Goal: Information Seeking & Learning: Understand process/instructions

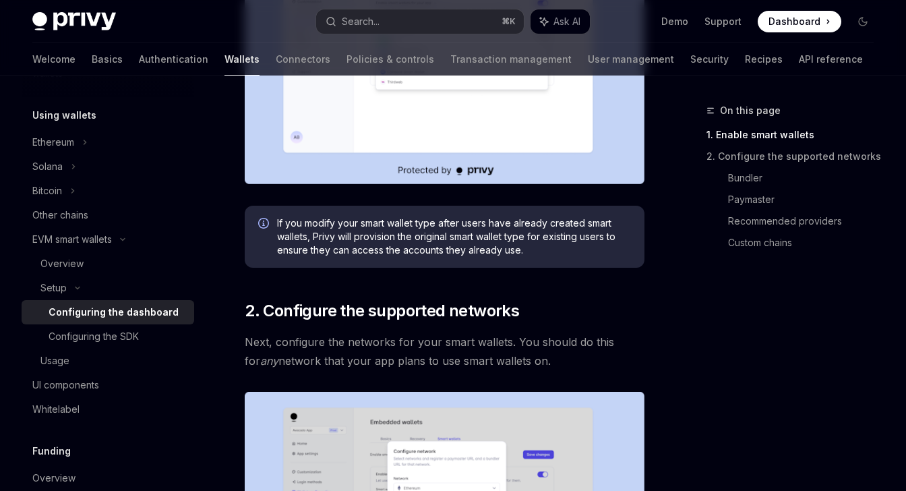
scroll to position [568, 0]
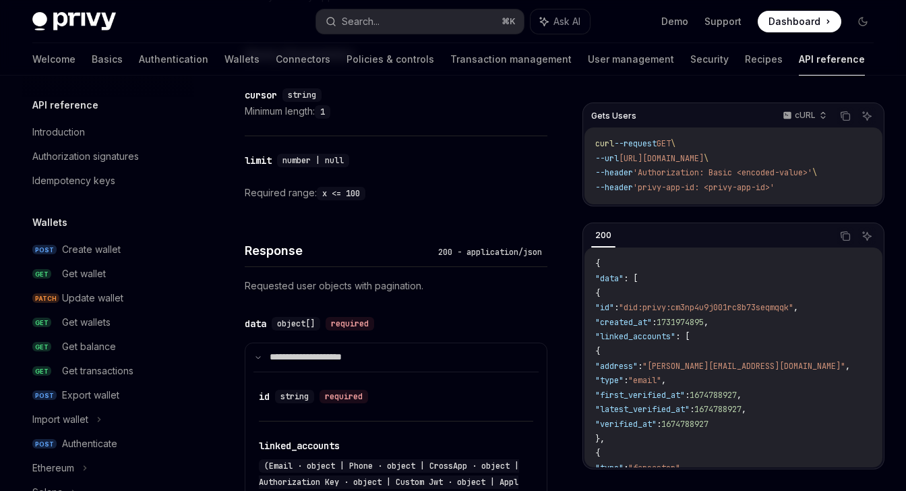
scroll to position [424, 0]
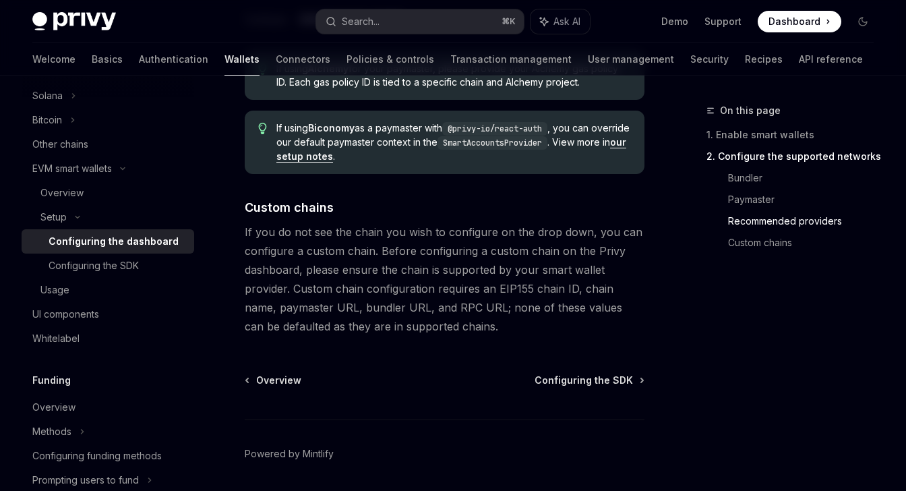
scroll to position [1866, 0]
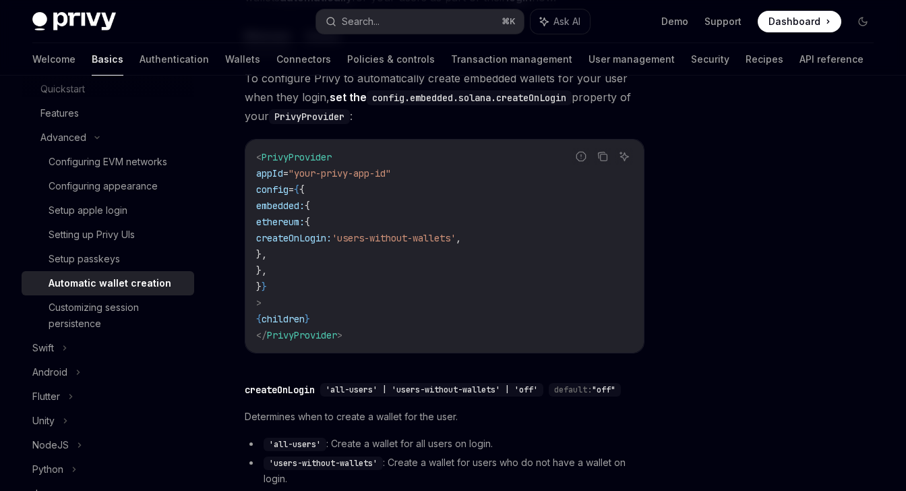
scroll to position [200, 0]
click at [305, 209] on span "embedded:" at bounding box center [280, 206] width 49 height 12
copy span "embedded"
click at [419, 262] on code "< PrivyProvider appId = "your-privy-app-id" config = { { embedded: { ethereum: …" at bounding box center [444, 247] width 377 height 194
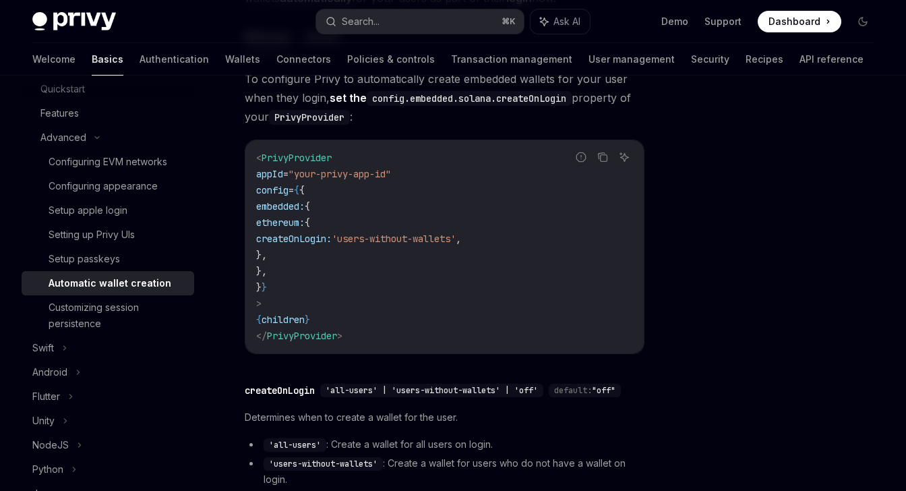
drag, startPoint x: 299, startPoint y: 286, endPoint x: 284, endPoint y: 272, distance: 20.6
click at [284, 272] on code "< PrivyProvider appId = "your-privy-app-id" config = { { embedded: { ethereum: …" at bounding box center [444, 247] width 377 height 194
click at [341, 270] on code "< PrivyProvider appId = "your-privy-app-id" config = { { embedded: { ethereum: …" at bounding box center [444, 247] width 377 height 194
drag, startPoint x: 341, startPoint y: 272, endPoint x: 235, endPoint y: 211, distance: 122.6
click at [235, 211] on div "Advanced Automatic wallet creation OpenAI Open in ChatGPT OpenAI Open in ChatGP…" at bounding box center [318, 316] width 658 height 828
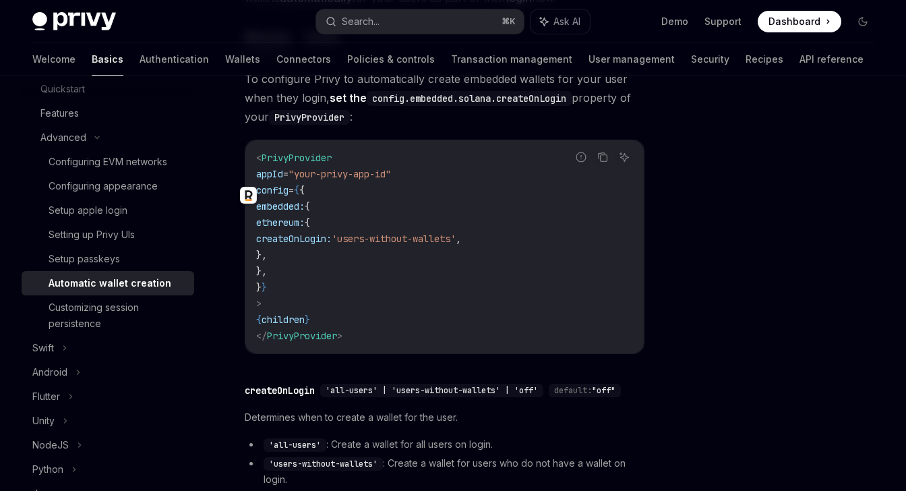
copy code "embedded: { ethereum: { createOnLogin: 'users-without-wallets' , }, },"
click at [163, 283] on div "Automatic wallet creation" at bounding box center [110, 283] width 123 height 16
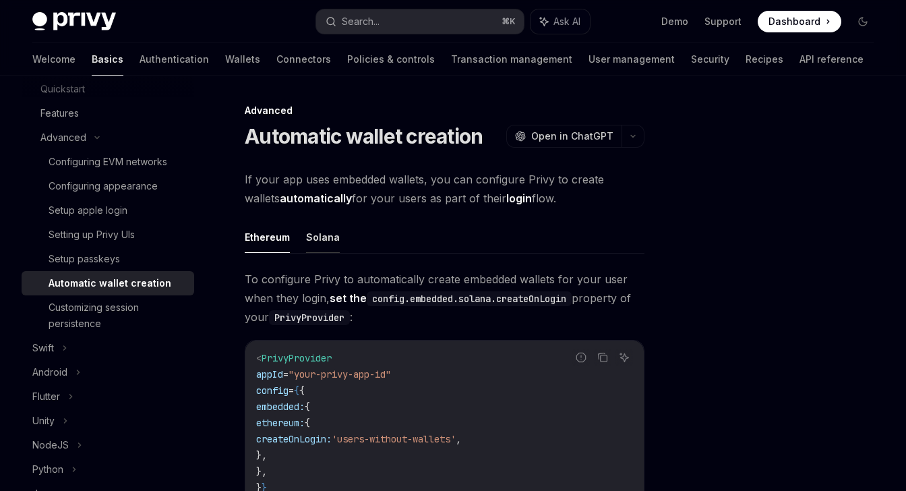
click at [334, 239] on button "Solana" at bounding box center [323, 237] width 34 height 32
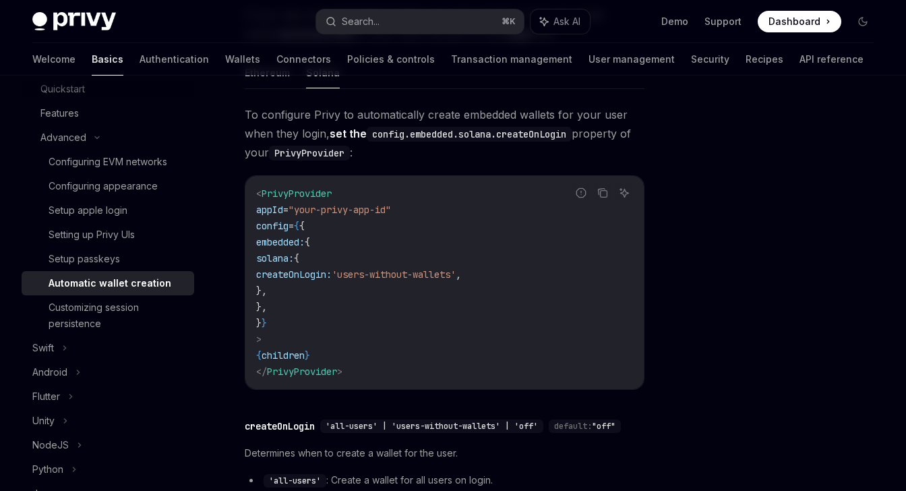
scroll to position [368, 0]
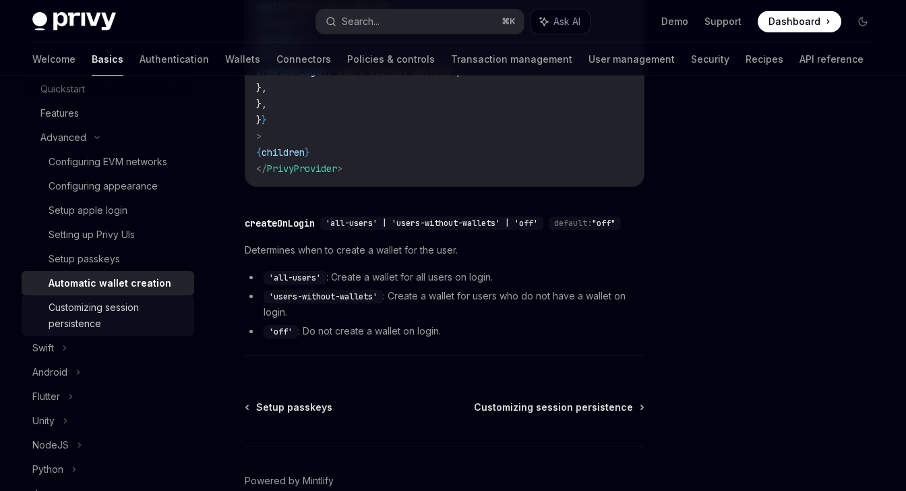
click at [136, 307] on div "Customizing session persistence" at bounding box center [118, 315] width 138 height 32
type textarea "*"
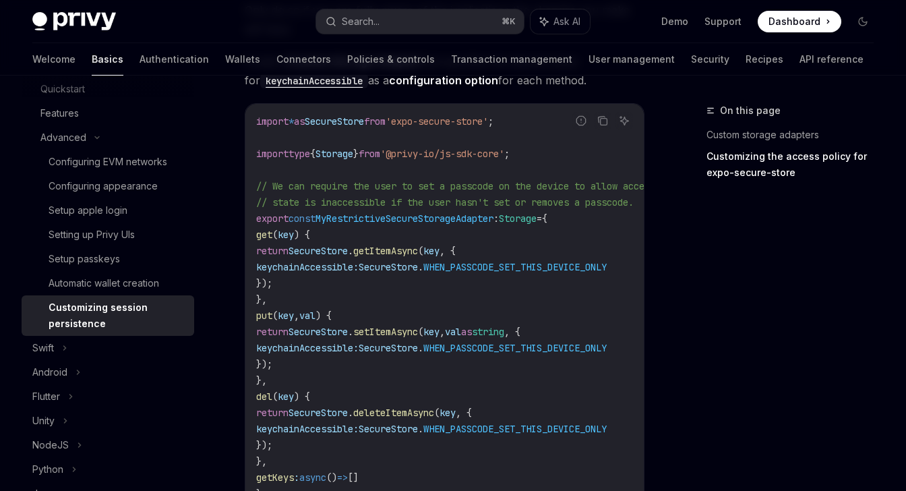
scroll to position [1082, 0]
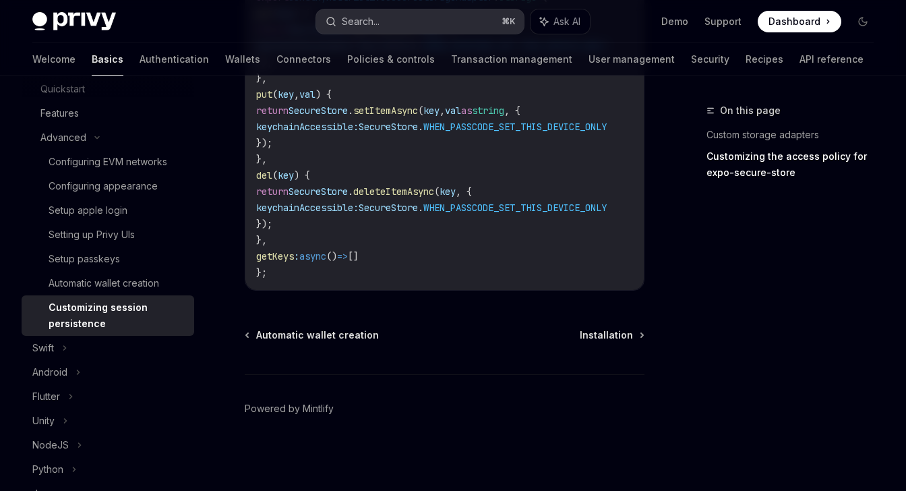
click at [430, 16] on button "Search... ⌘ K" at bounding box center [419, 21] width 207 height 24
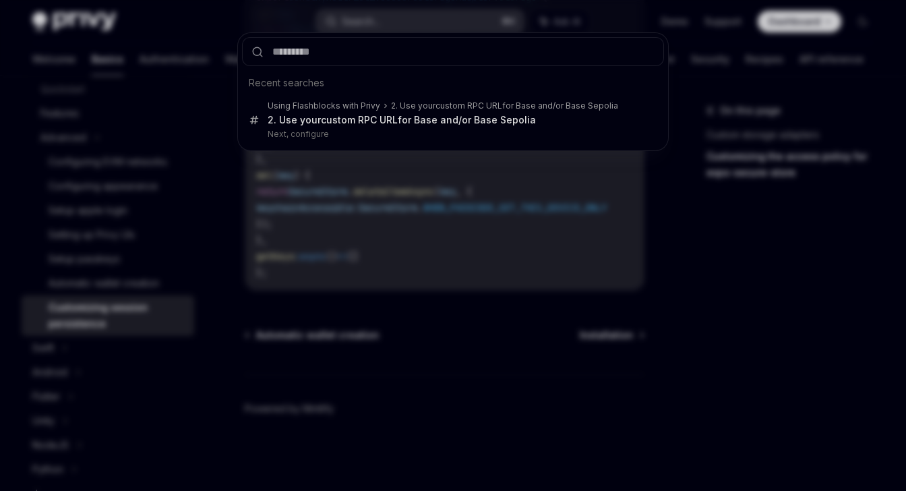
type input "**********"
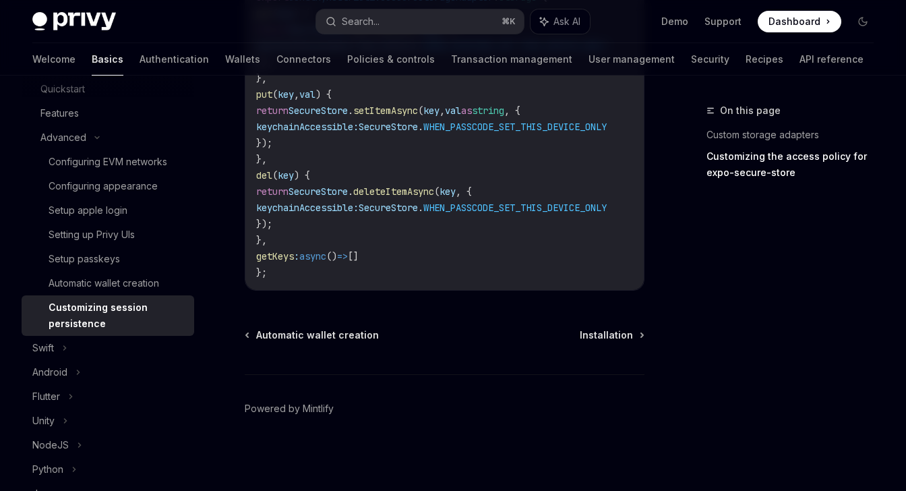
type textarea "*"
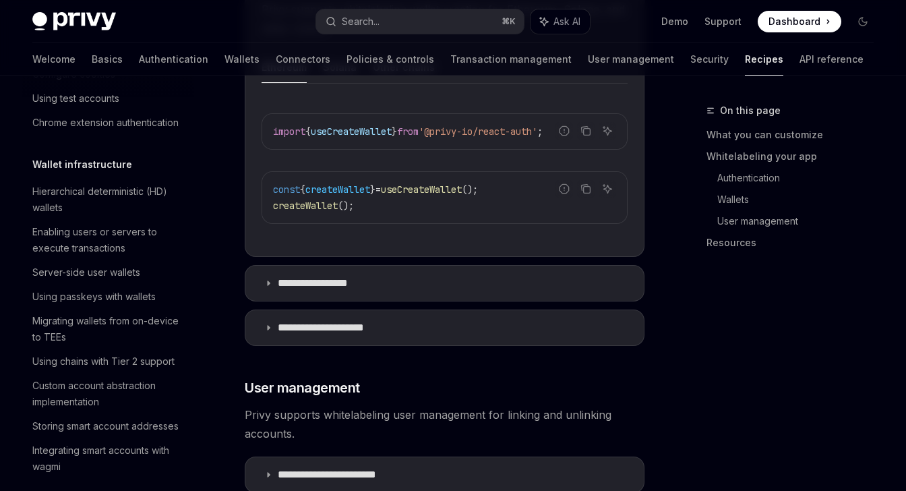
scroll to position [575, 0]
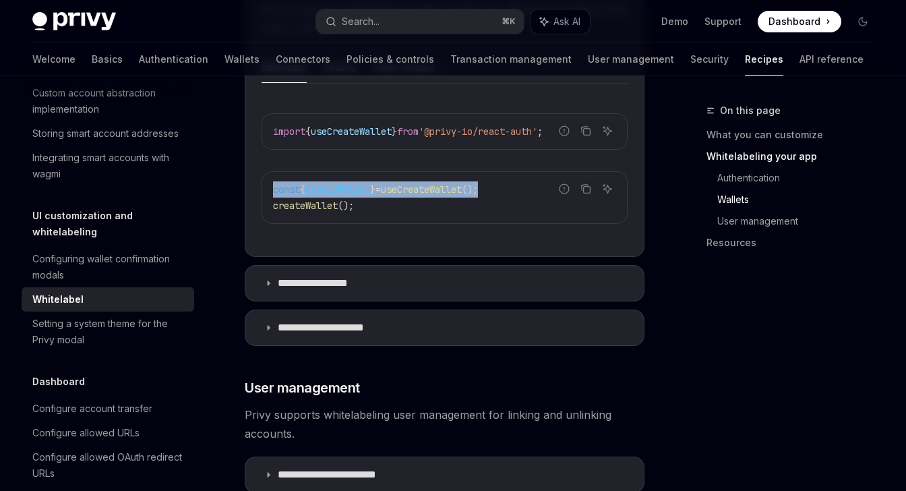
drag, startPoint x: 517, startPoint y: 190, endPoint x: 266, endPoint y: 192, distance: 250.2
click at [266, 192] on div "const { createWallet } = useCreateWallet (); createWallet ();" at bounding box center [444, 197] width 365 height 51
copy span "const { createWallet } = useCreateWallet ();"
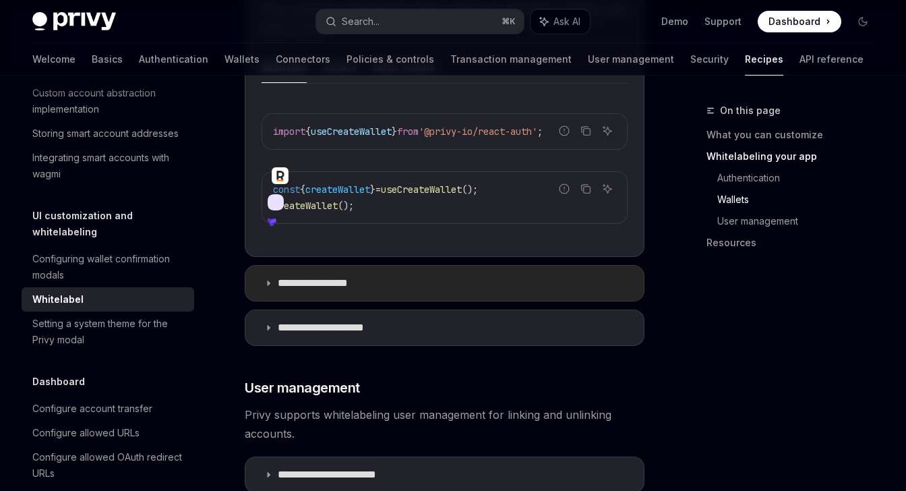
click at [373, 276] on summary "**********" at bounding box center [444, 283] width 399 height 35
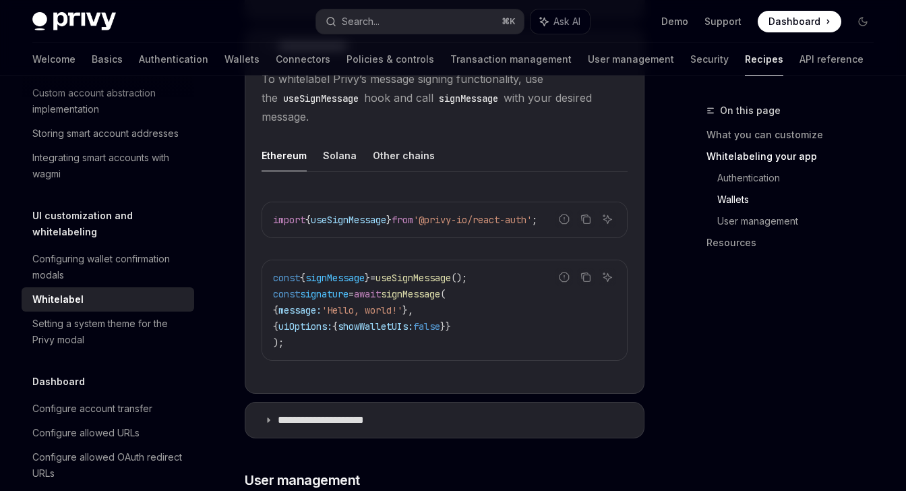
scroll to position [1868, 0]
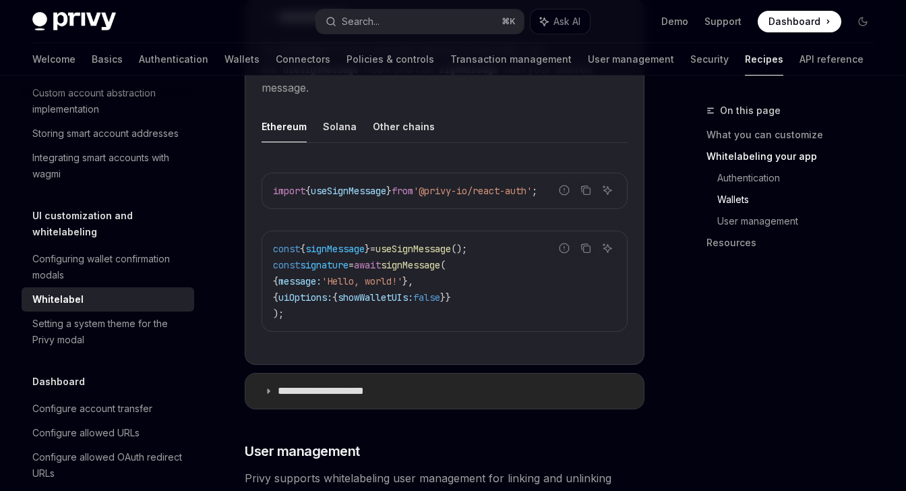
click at [354, 392] on p "**********" at bounding box center [334, 390] width 112 height 13
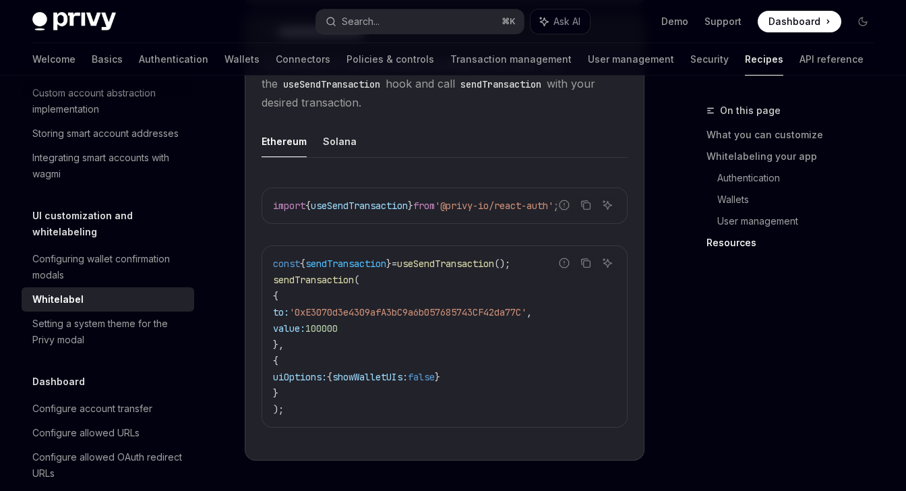
scroll to position [2235, 0]
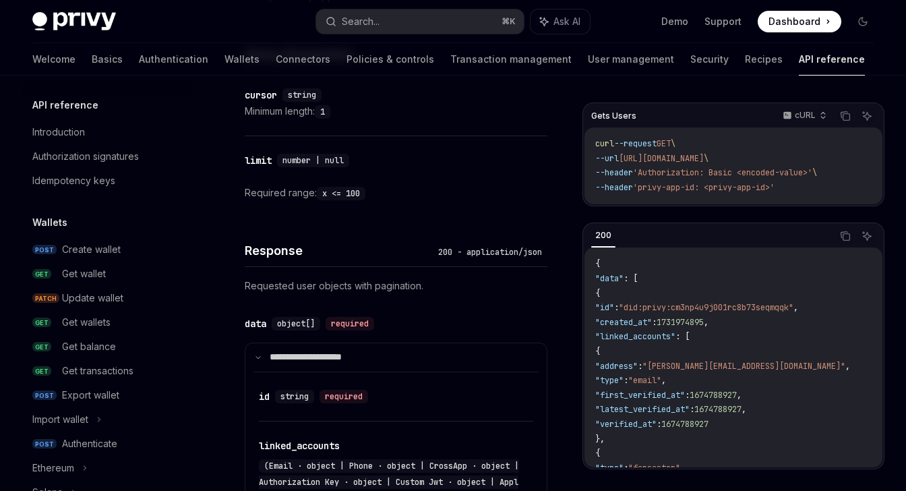
scroll to position [424, 0]
